Goal: Use online tool/utility: Utilize a website feature to perform a specific function

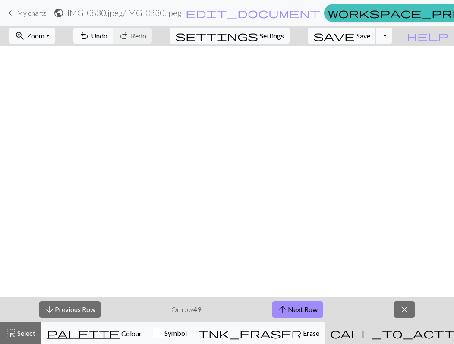
scroll to position [535, 259]
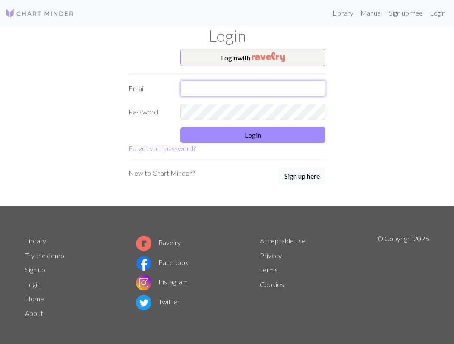
type input "[PERSON_NAME][EMAIL_ADDRESS][PERSON_NAME][DOMAIN_NAME]"
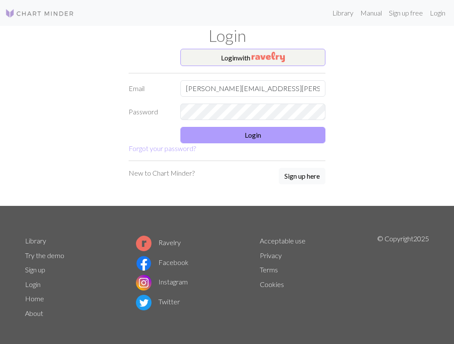
click at [237, 135] on button "Login" at bounding box center [252, 135] width 145 height 16
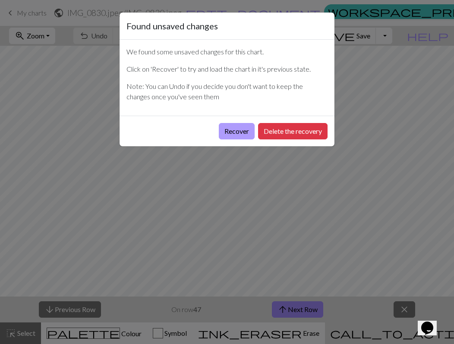
click at [237, 132] on button "Recover" at bounding box center [237, 131] width 36 height 16
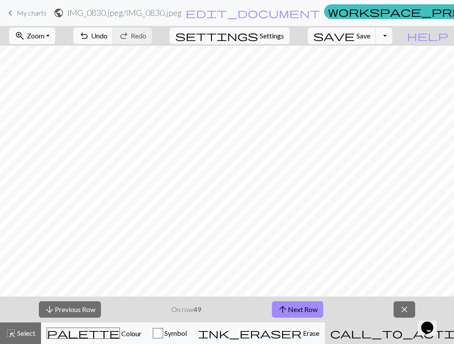
click at [44, 34] on span "Zoom" at bounding box center [36, 36] width 18 height 8
click at [47, 57] on button "Fit all" at bounding box center [43, 55] width 68 height 14
click at [54, 29] on button "zoom_in Zoom Zoom" at bounding box center [32, 36] width 46 height 16
click at [38, 101] on button "50%" at bounding box center [43, 104] width 68 height 14
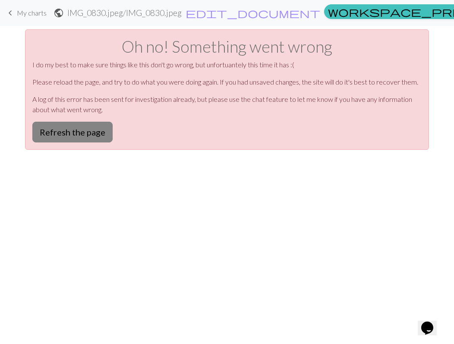
click at [95, 133] on button "Refresh the page" at bounding box center [72, 132] width 80 height 21
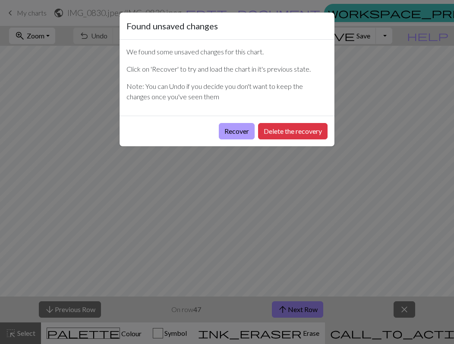
click at [239, 130] on button "Recover" at bounding box center [237, 131] width 36 height 16
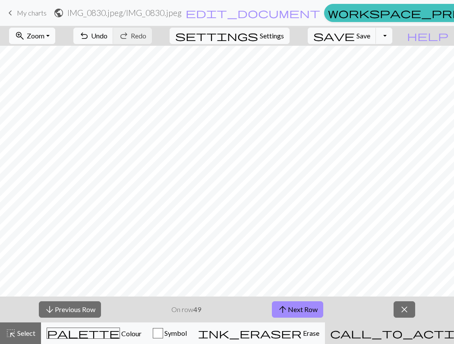
click at [44, 34] on span "Zoom" at bounding box center [36, 36] width 18 height 8
click at [41, 104] on button "50%" at bounding box center [43, 104] width 68 height 14
click at [400, 309] on span "close" at bounding box center [404, 310] width 10 height 12
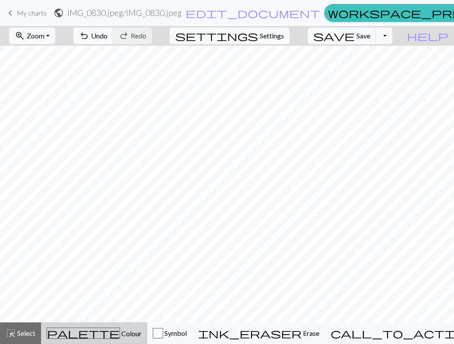
click at [120, 335] on span "Colour" at bounding box center [131, 333] width 22 height 8
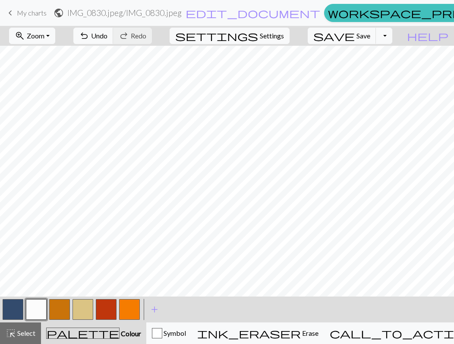
click at [130, 316] on button "button" at bounding box center [129, 309] width 21 height 21
click at [57, 310] on button "button" at bounding box center [59, 309] width 21 height 21
click at [376, 30] on button "save Save Save" at bounding box center [342, 36] width 69 height 16
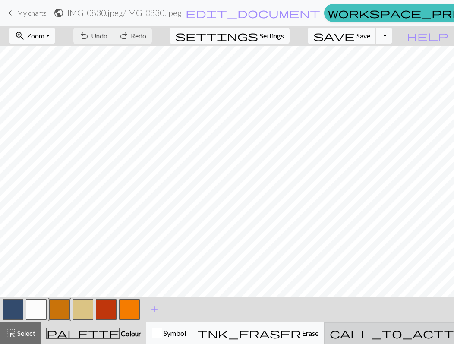
click at [374, 328] on button "call_to_action Knitting mode Knitting mode" at bounding box center [424, 333] width 200 height 22
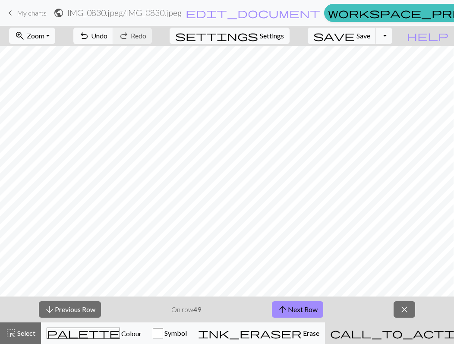
scroll to position [820, 631]
click at [107, 37] on span "Undo" at bounding box center [99, 36] width 16 height 8
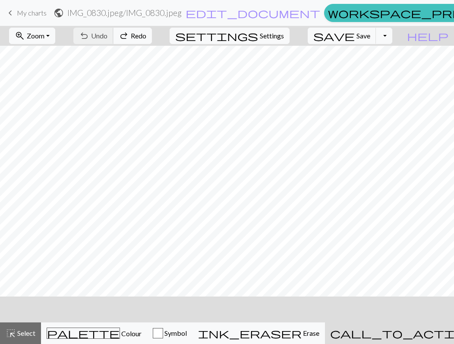
click at [143, 37] on div "undo Undo Undo redo Redo Redo" at bounding box center [113, 36] width 92 height 20
click at [145, 35] on div "undo Undo Undo redo Redo Redo" at bounding box center [113, 36] width 92 height 20
click at [139, 36] on div "undo Undo Undo redo Redo Redo" at bounding box center [113, 36] width 92 height 20
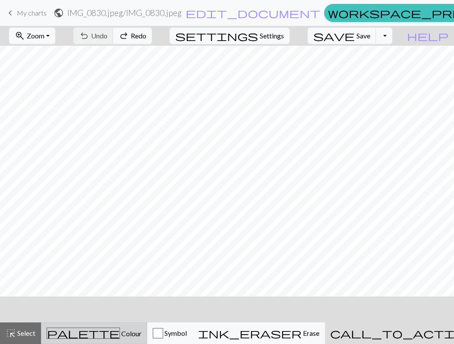
click at [116, 335] on div "palette Colour Colour" at bounding box center [94, 333] width 95 height 11
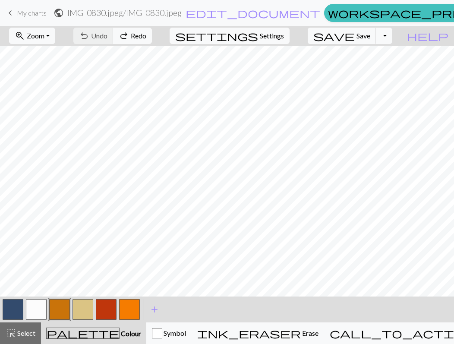
click at [9, 313] on button "button" at bounding box center [13, 309] width 21 height 21
click at [370, 37] on span "Save" at bounding box center [364, 36] width 14 height 8
click at [392, 34] on button "Toggle Dropdown" at bounding box center [384, 36] width 16 height 16
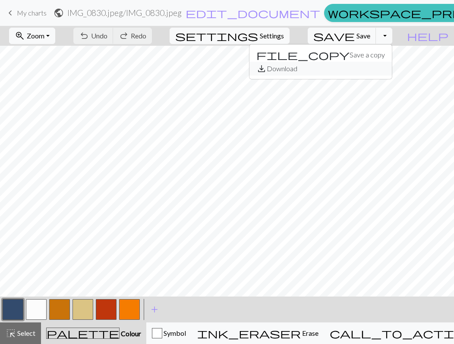
click at [366, 70] on button "save_alt Download" at bounding box center [321, 69] width 142 height 14
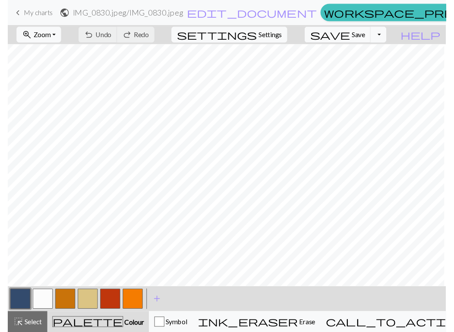
scroll to position [906, 628]
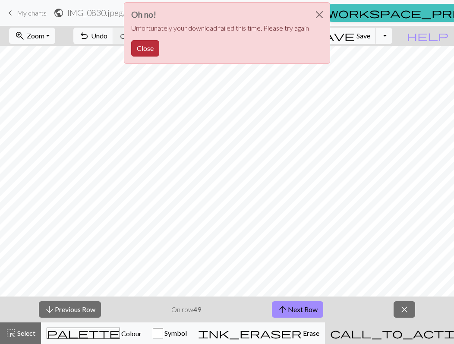
click at [145, 42] on button "Close" at bounding box center [145, 48] width 28 height 16
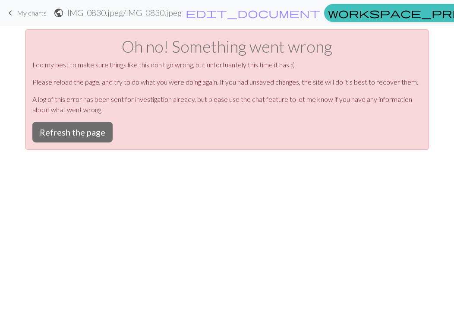
scroll to position [0, 0]
click at [85, 128] on button "Refresh the page" at bounding box center [72, 132] width 80 height 21
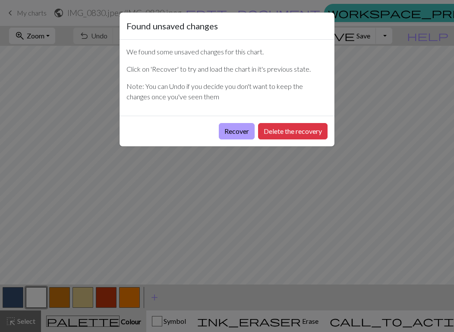
click at [227, 128] on button "Recover" at bounding box center [237, 131] width 36 height 16
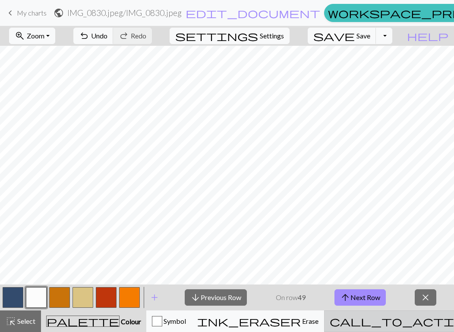
click at [408, 327] on button "call_to_action Knitting mode Knitting mode" at bounding box center [424, 321] width 200 height 22
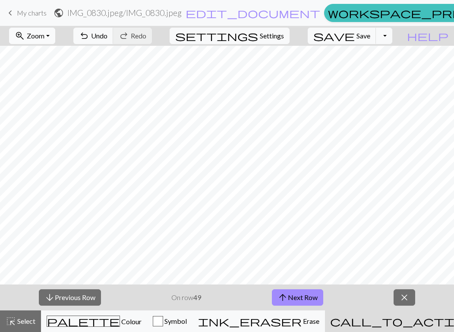
click at [44, 38] on span "Zoom" at bounding box center [36, 36] width 18 height 8
click at [41, 107] on button "50%" at bounding box center [43, 104] width 68 height 14
click at [301, 297] on button "arrow_upward Next Row" at bounding box center [297, 297] width 51 height 16
